Goal: Browse casually

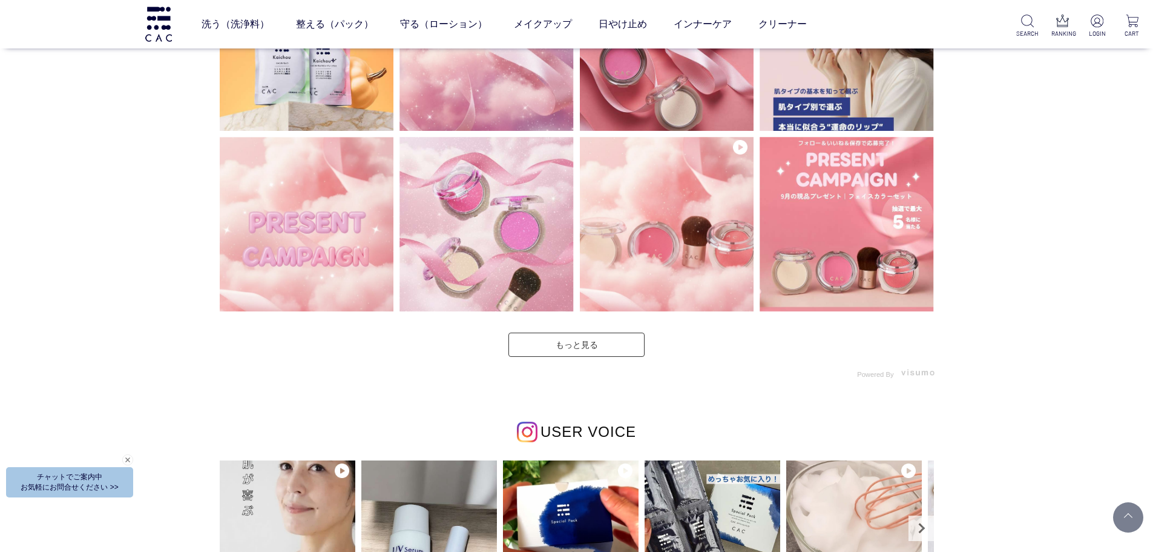
scroll to position [3088, 0]
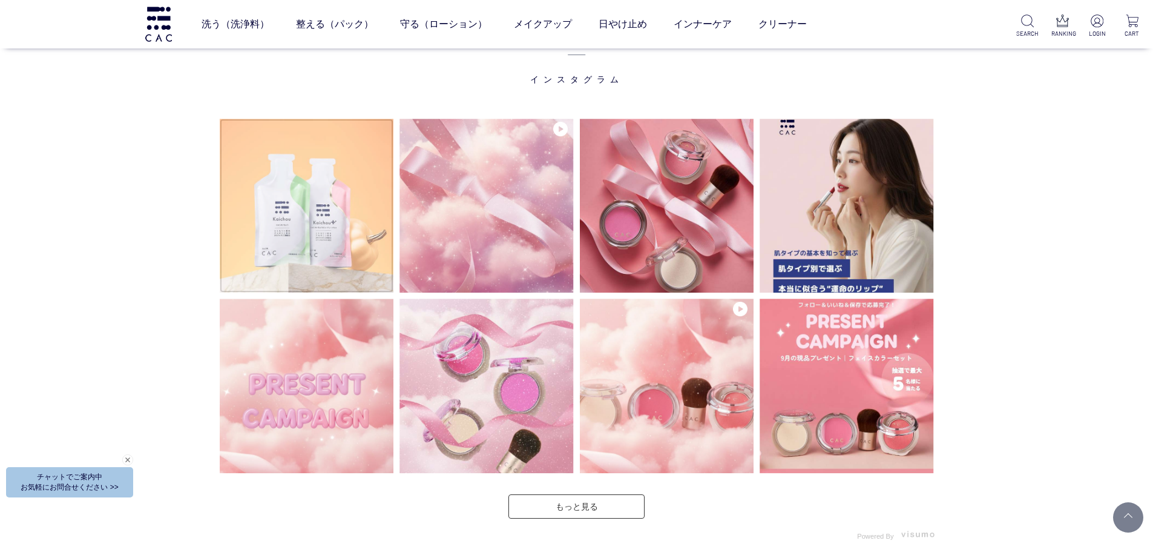
click at [344, 153] on img at bounding box center [307, 206] width 174 height 174
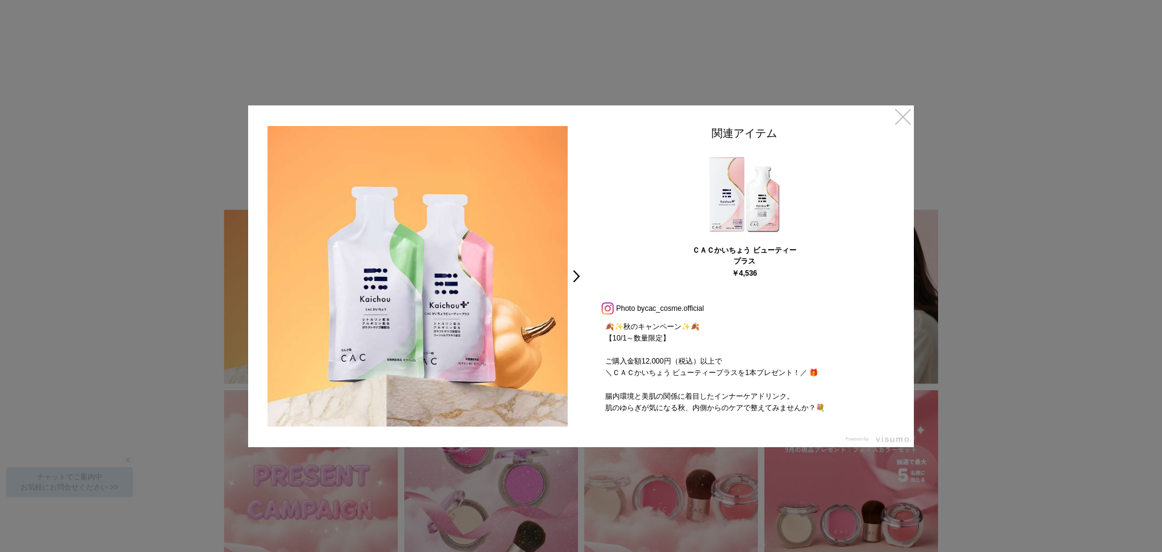
click at [897, 106] on link "×" at bounding box center [903, 116] width 22 height 22
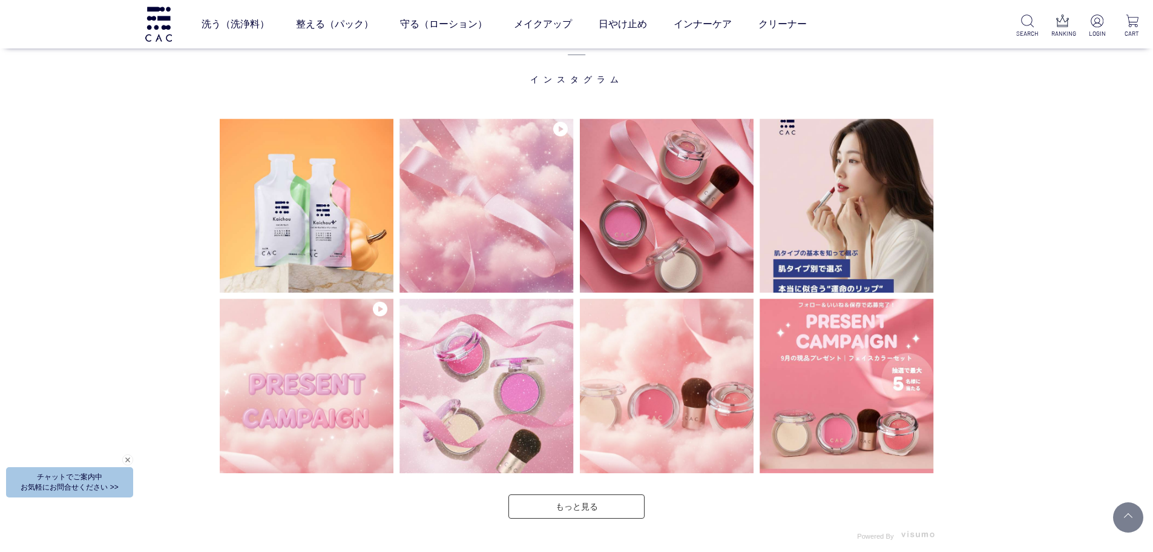
scroll to position [3084, 0]
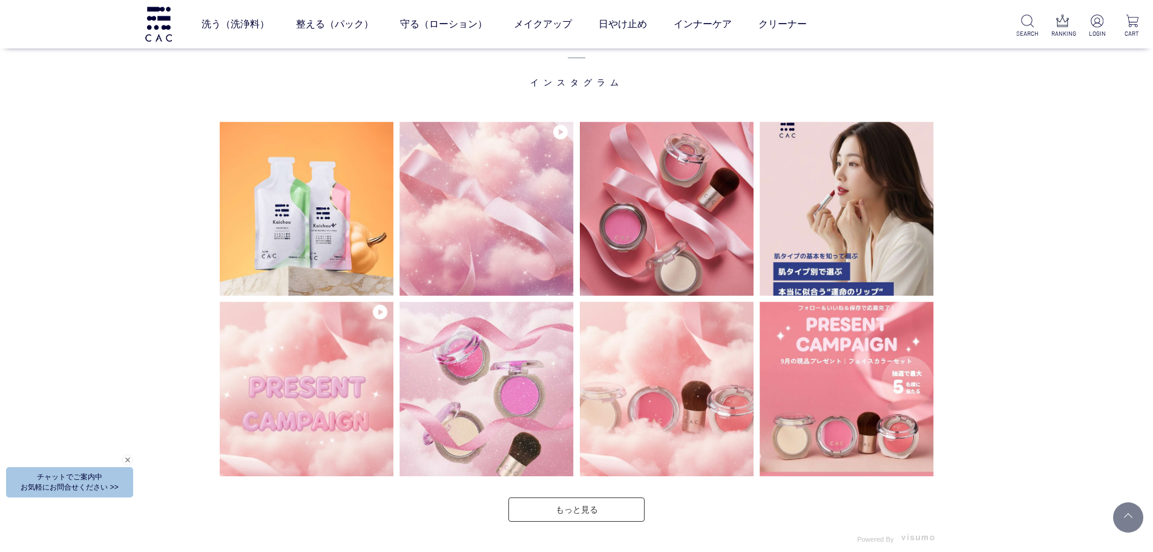
click at [1069, 239] on div "INSTAGRAM インスタグラム" at bounding box center [576, 455] width 1153 height 1010
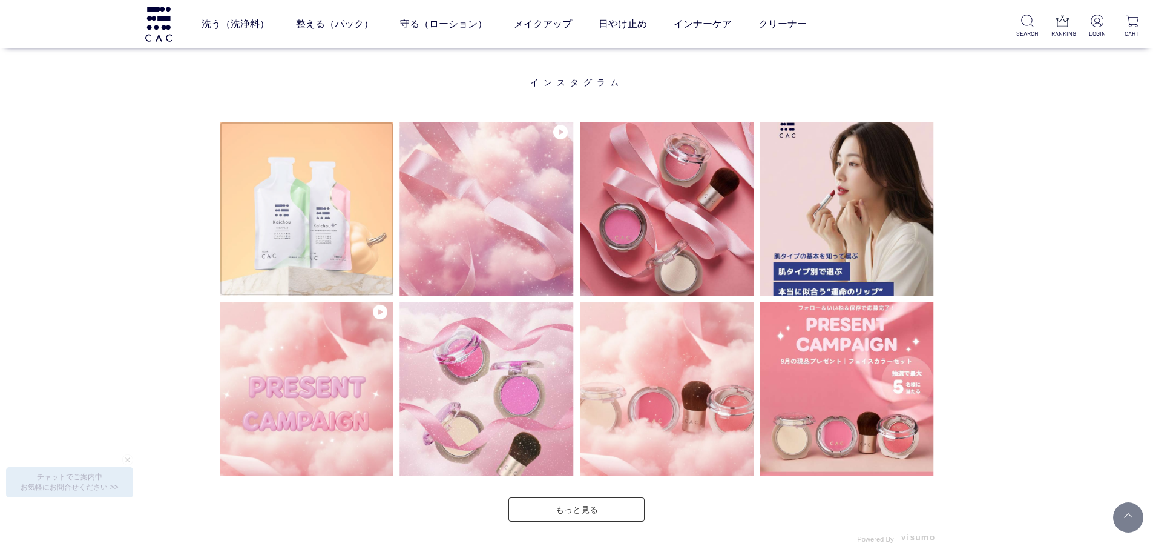
click at [364, 200] on img at bounding box center [307, 209] width 174 height 174
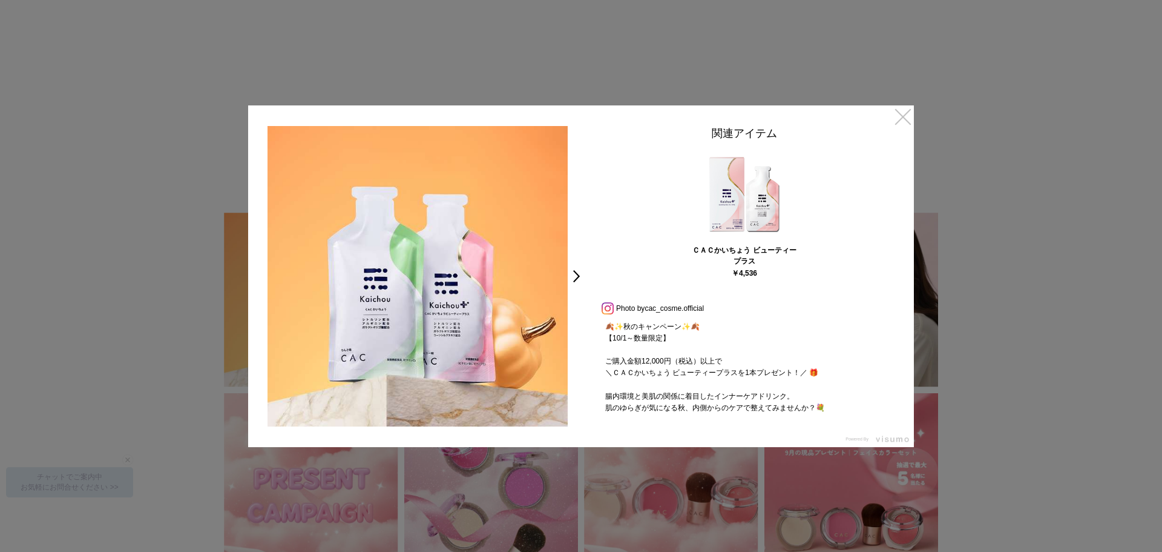
click at [906, 118] on link "×" at bounding box center [903, 116] width 22 height 22
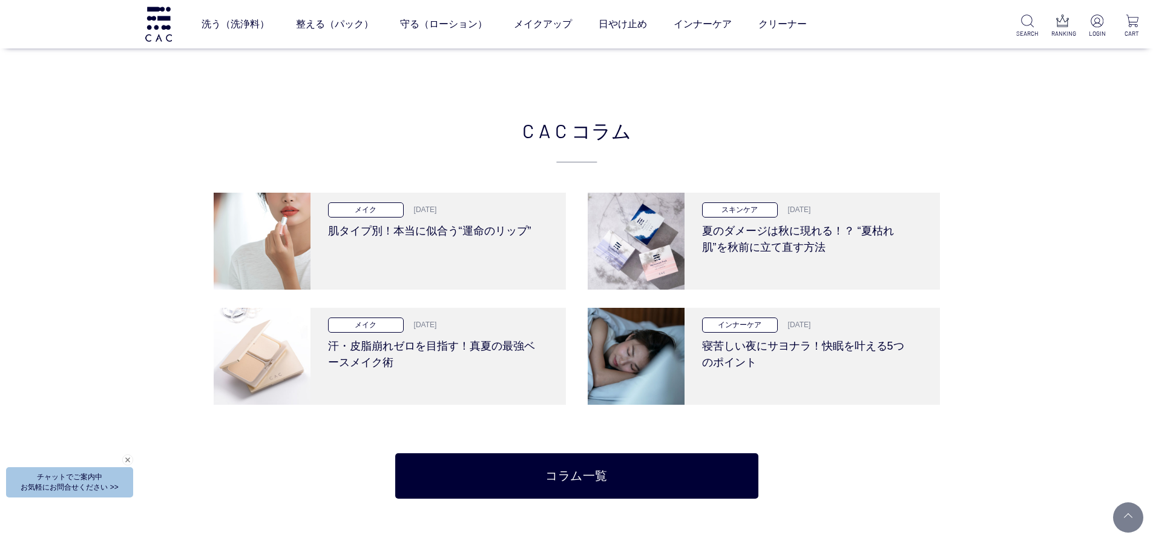
scroll to position [2294, 0]
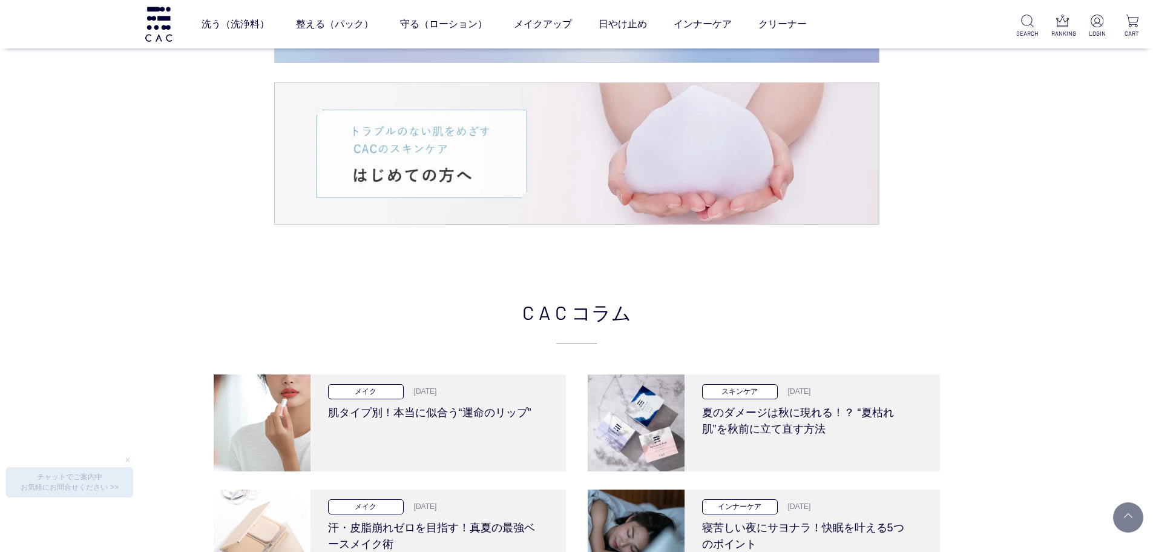
click at [213, 275] on div "CAC コラム メイク [DATE] 肌タイプ別！本当に似合う“運命のリップ” スキンケア [DATE] 夏のダメージは秋に現れる！？ “夏枯れ肌”を秋前に立…" at bounding box center [576, 489] width 1153 height 504
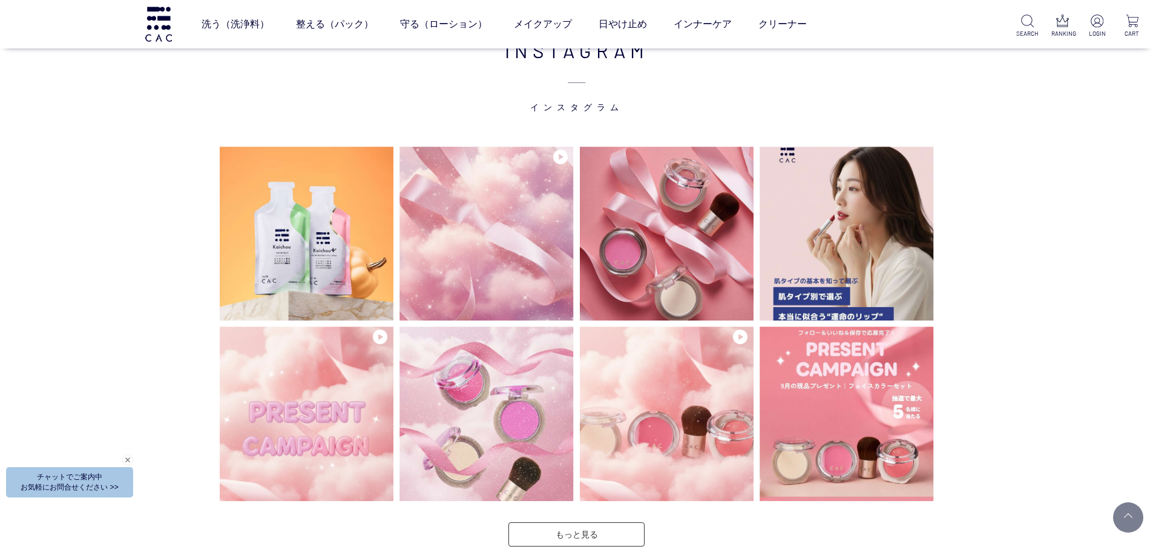
scroll to position [3081, 0]
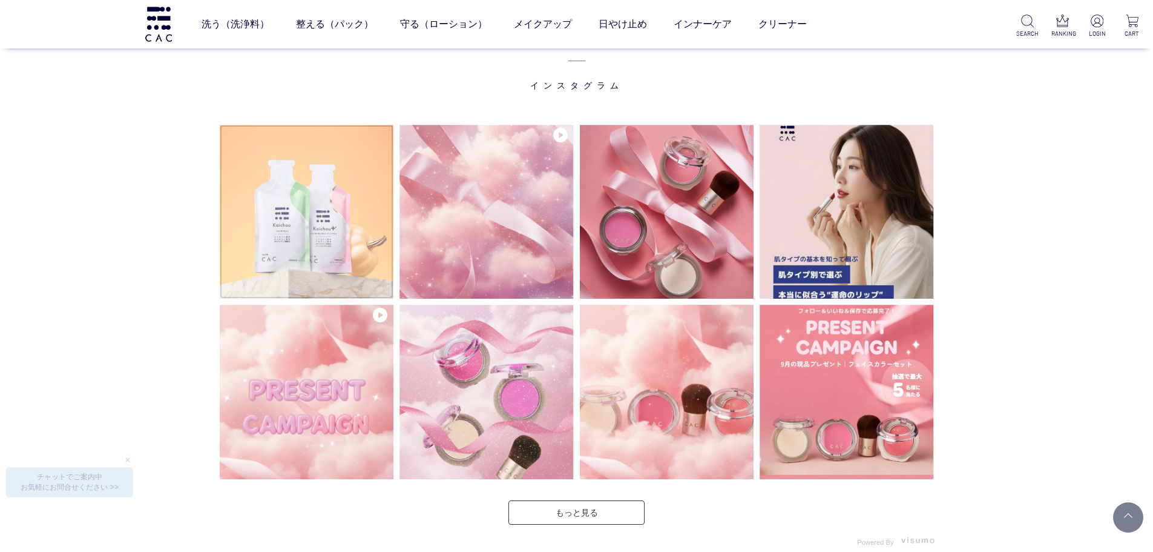
click at [261, 288] on img at bounding box center [307, 212] width 174 height 174
click at [262, 245] on img at bounding box center [307, 212] width 174 height 174
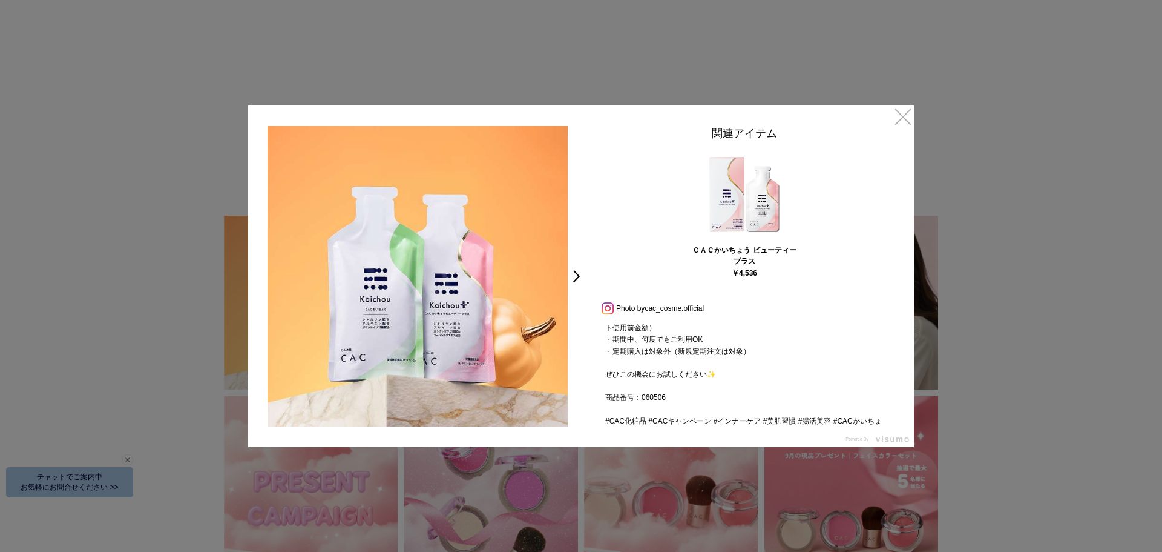
scroll to position [173, 0]
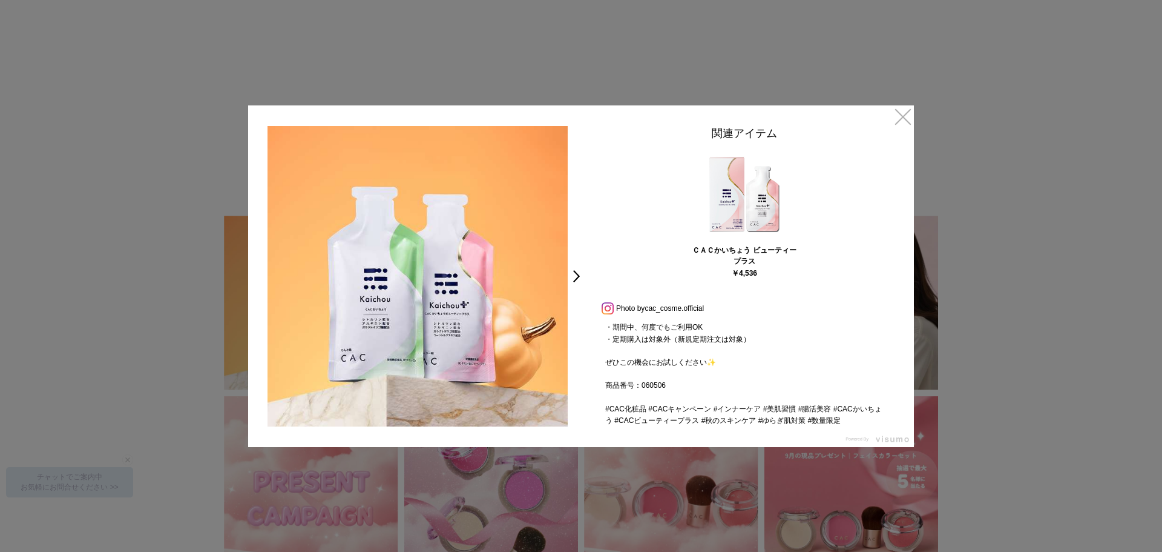
click at [972, 271] on div at bounding box center [581, 276] width 1162 height 552
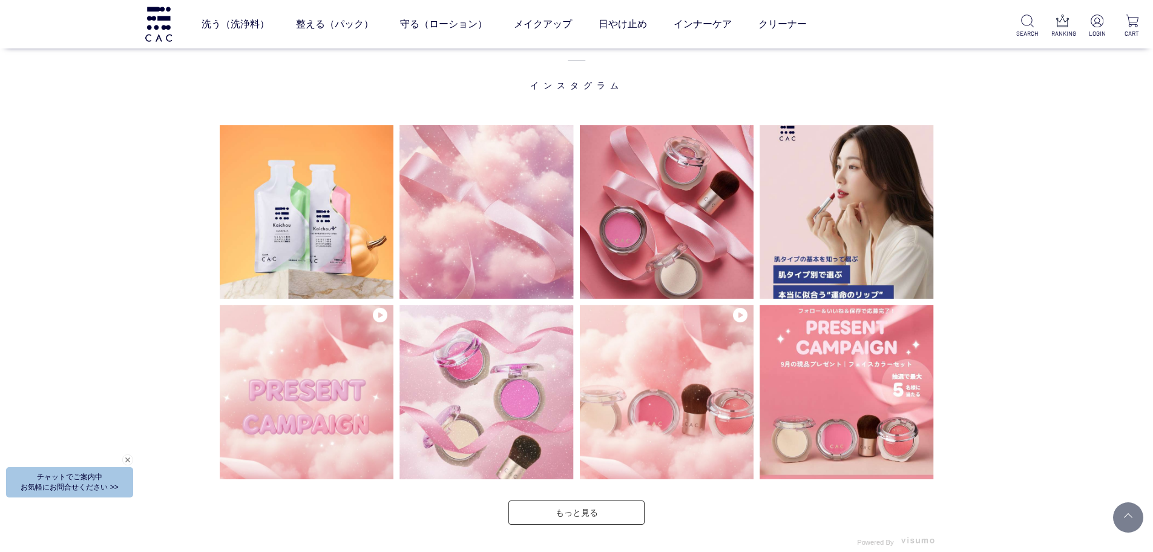
scroll to position [3078, 0]
